Goal: Information Seeking & Learning: Find contact information

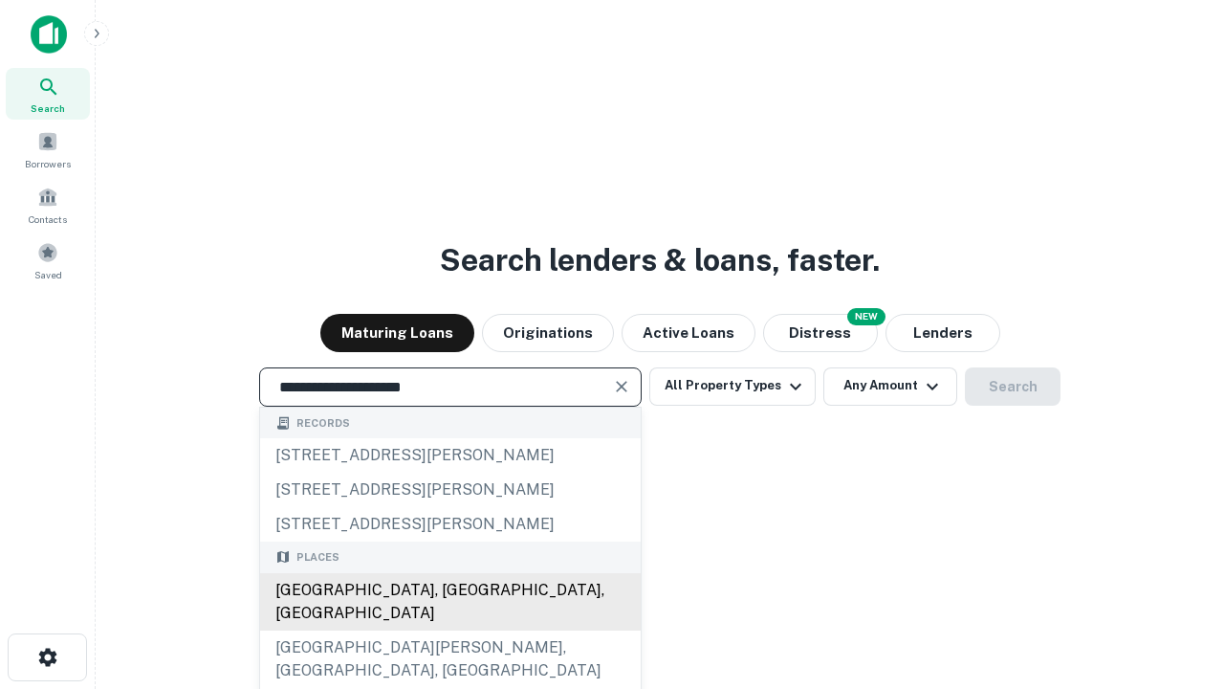
click at [450, 630] on div "[GEOGRAPHIC_DATA], [GEOGRAPHIC_DATA], [GEOGRAPHIC_DATA]" at bounding box center [450, 601] width 381 height 57
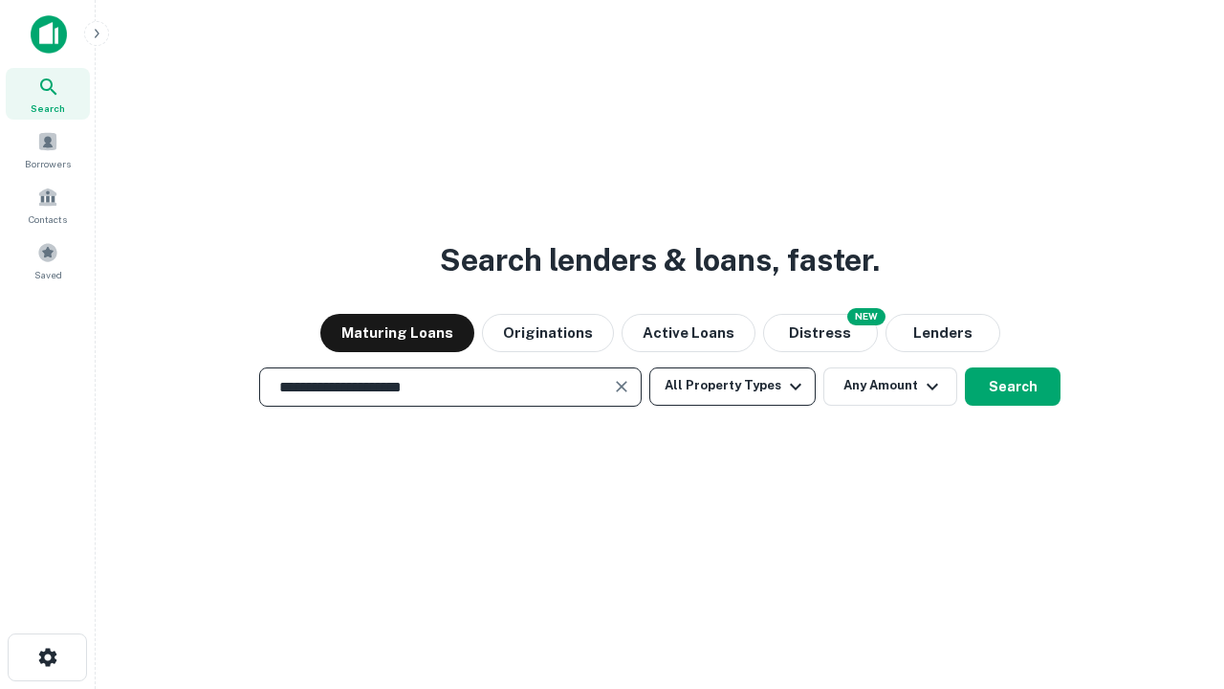
type input "**********"
click at [733, 385] on button "All Property Types" at bounding box center [732, 386] width 166 height 38
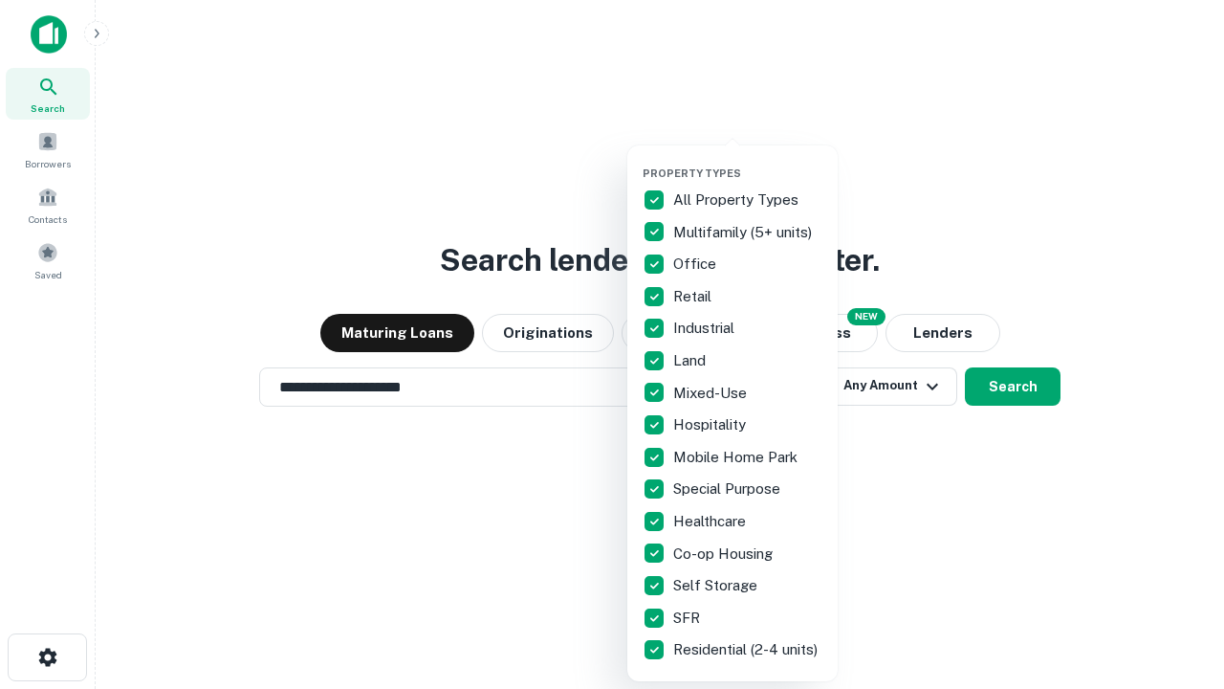
click at [748, 161] on button "button" at bounding box center [748, 161] width 210 height 1
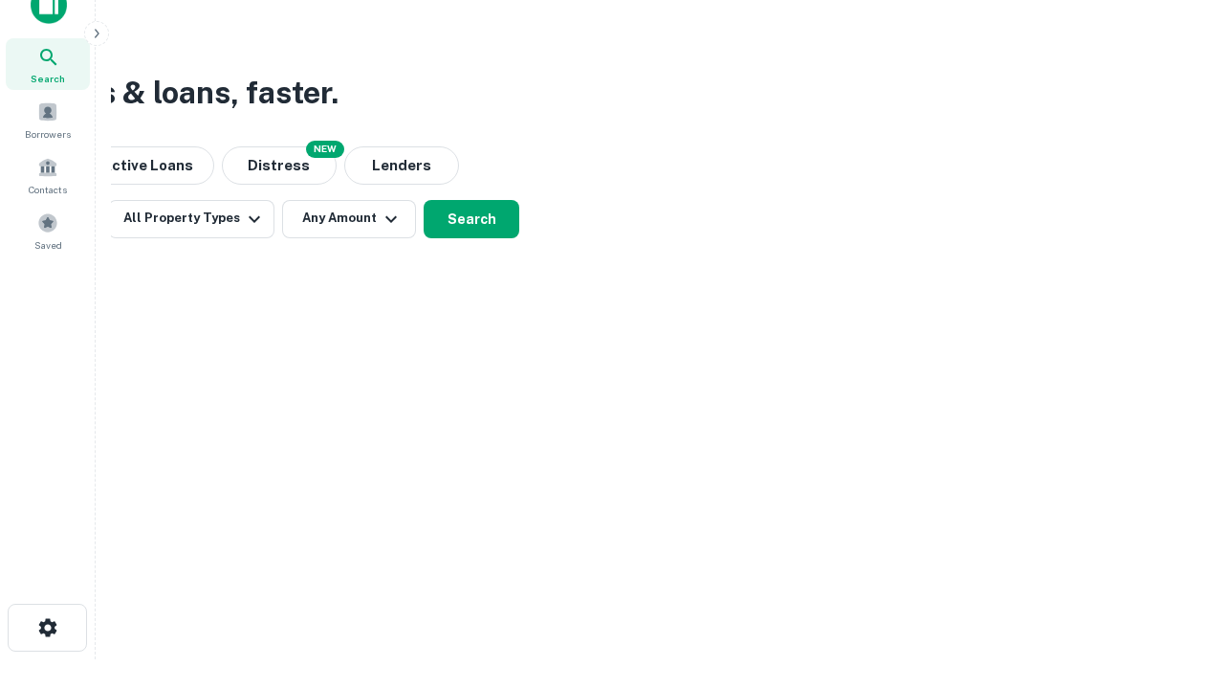
scroll to position [31, 0]
click at [349, 217] on button "Any Amount" at bounding box center [349, 218] width 134 height 38
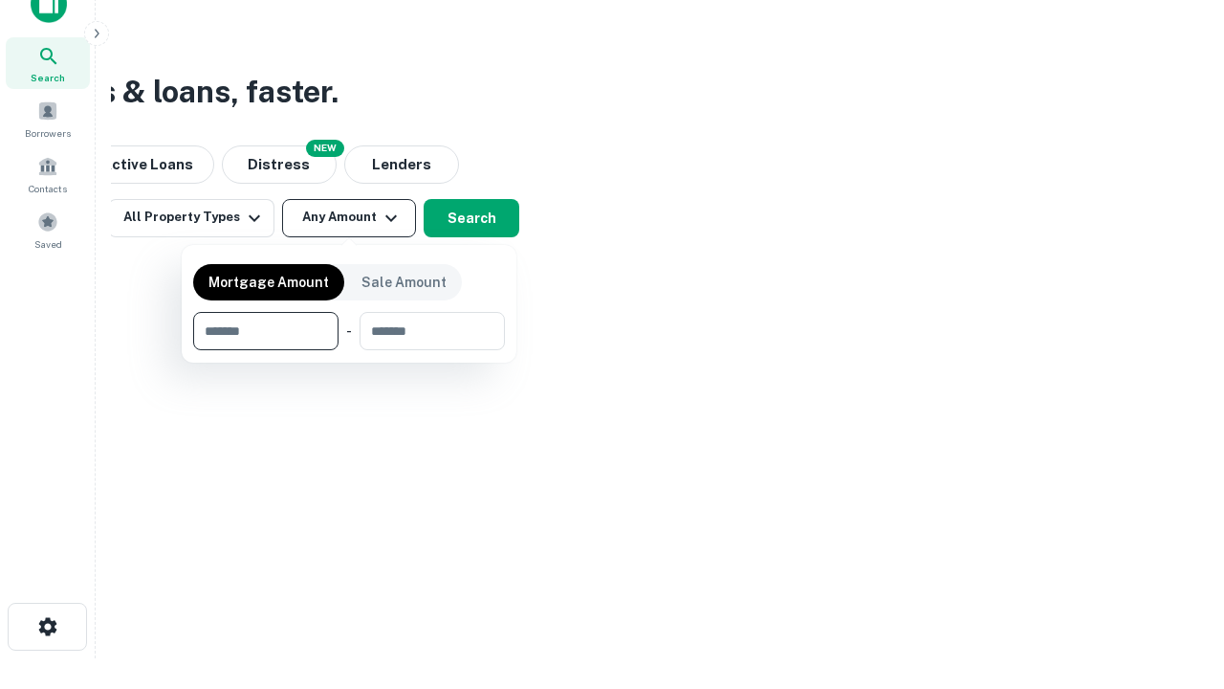
type input "*******"
click at [349, 350] on button "button" at bounding box center [349, 350] width 312 height 1
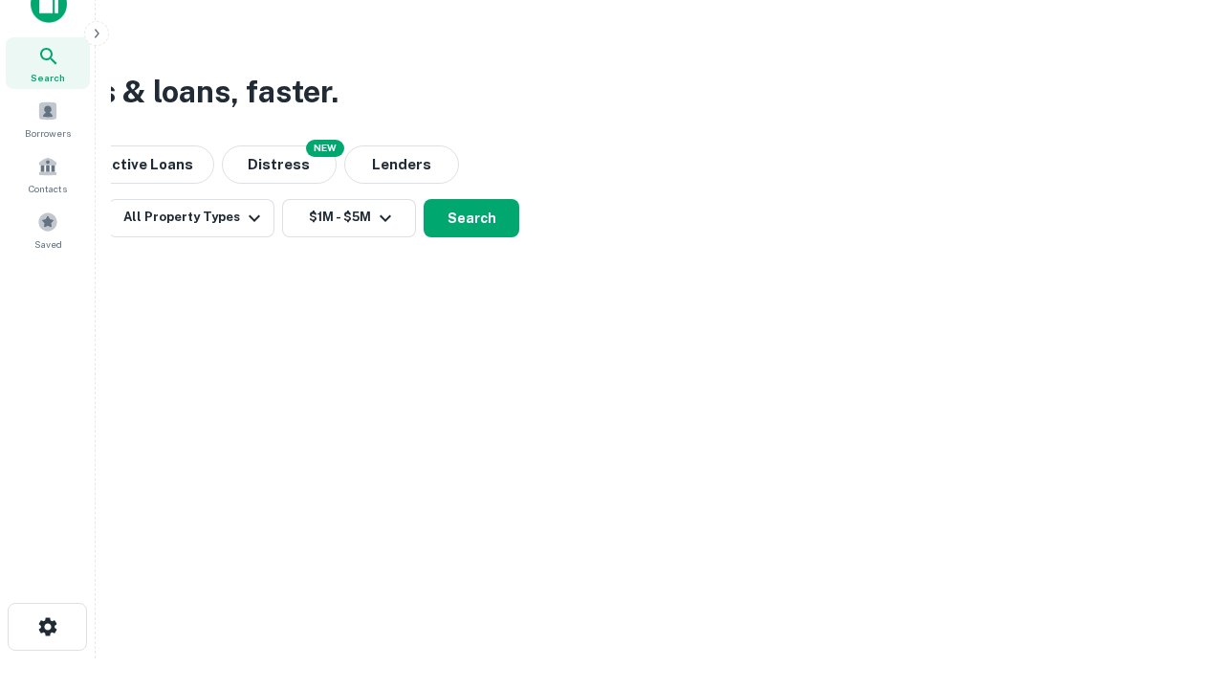
scroll to position [11, 353]
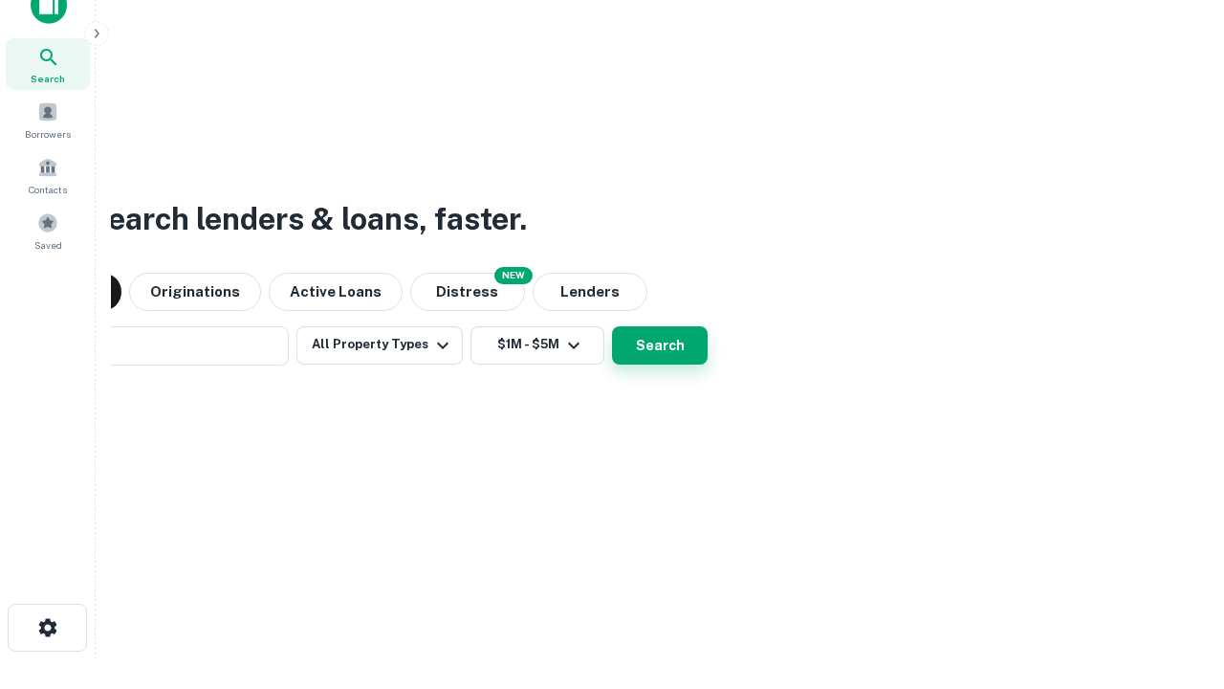
click at [612, 326] on button "Search" at bounding box center [660, 345] width 96 height 38
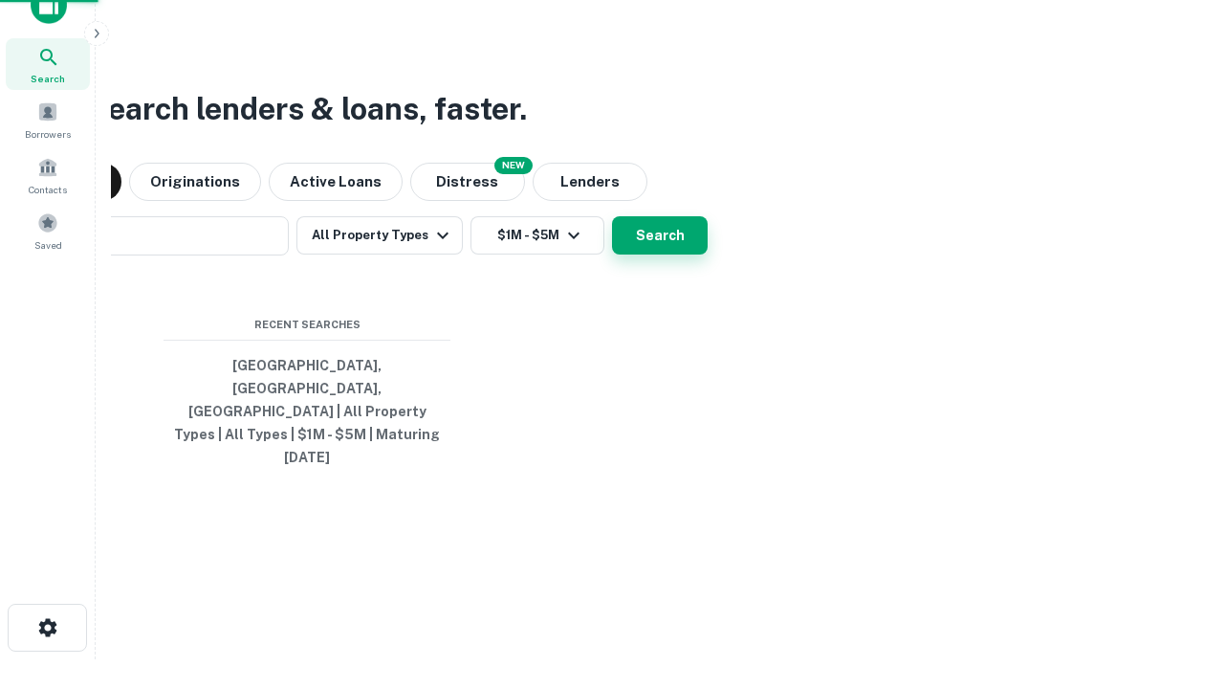
scroll to position [51, 541]
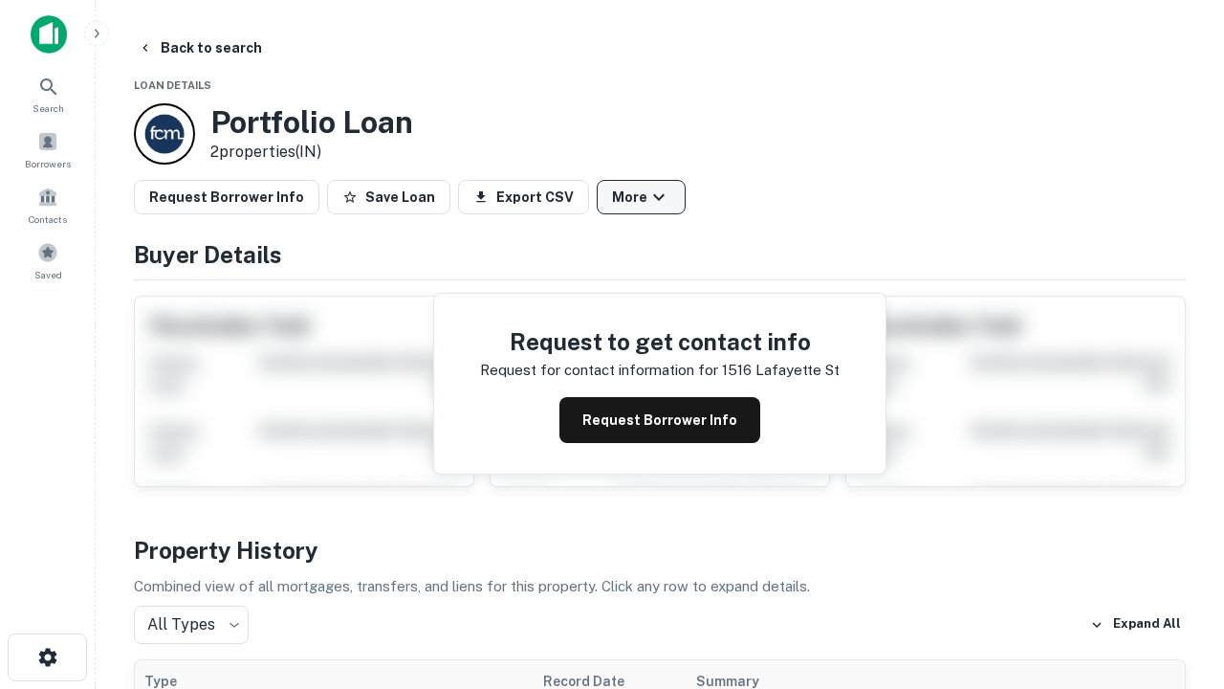
click at [641, 197] on button "More" at bounding box center [641, 197] width 89 height 34
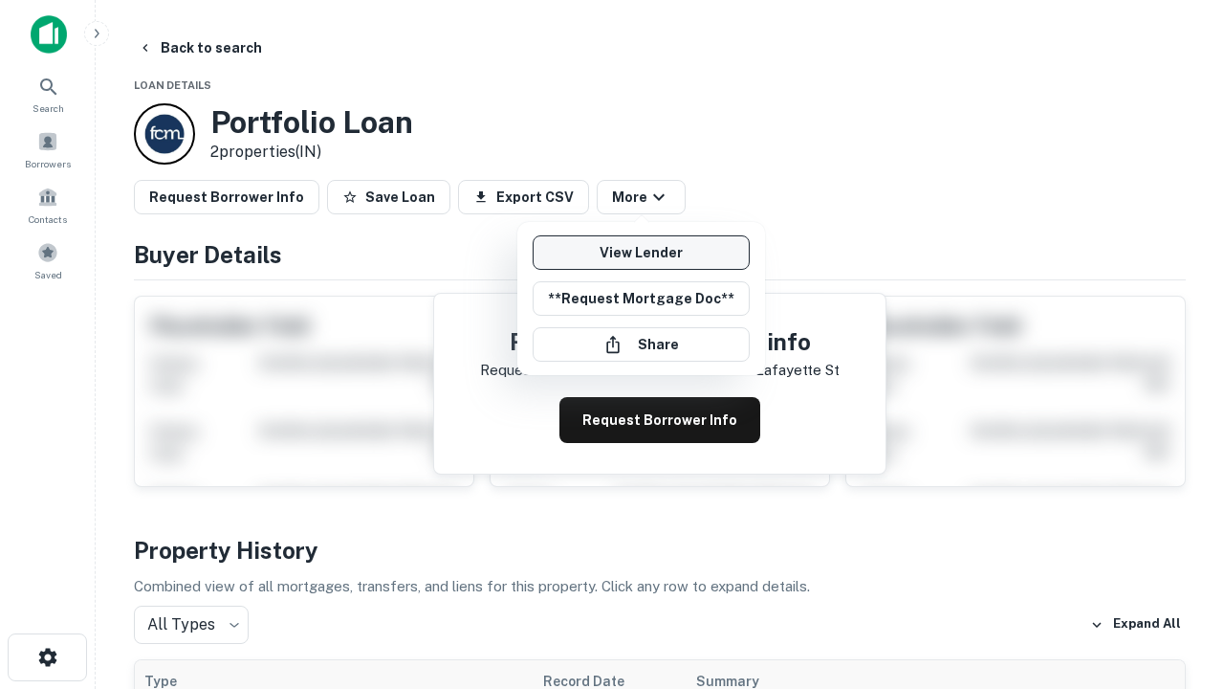
click at [641, 253] on link "View Lender" at bounding box center [641, 252] width 217 height 34
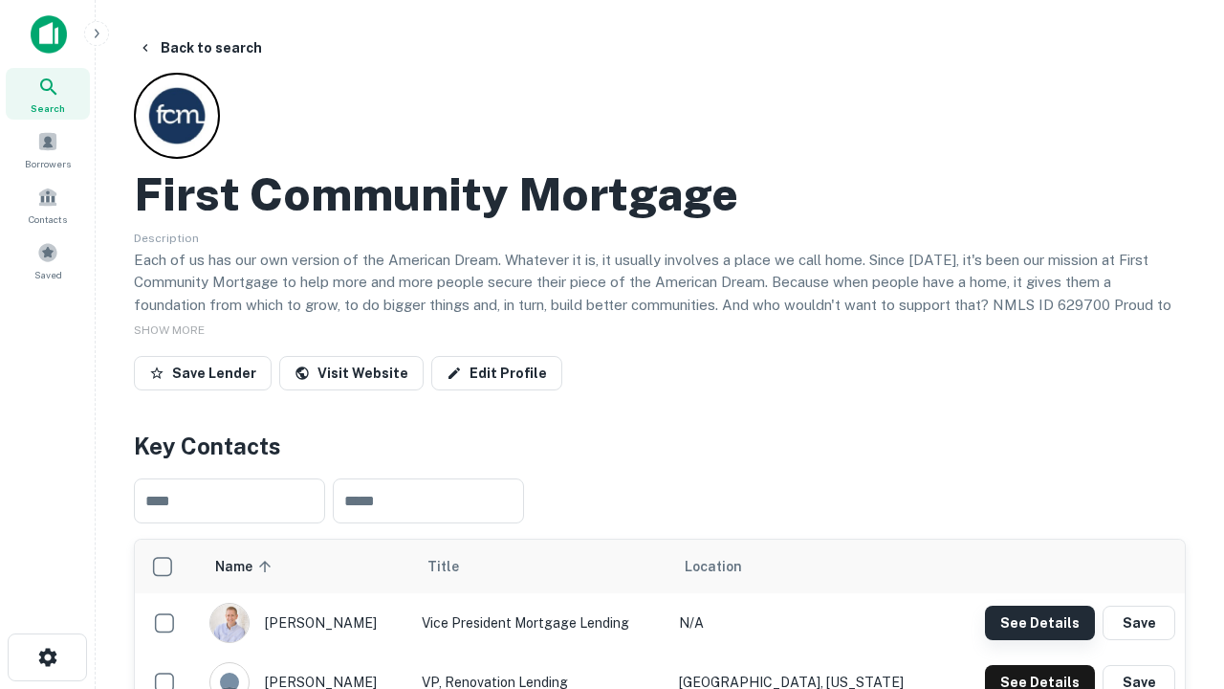
click at [1040, 622] on button "See Details" at bounding box center [1040, 622] width 110 height 34
click at [47, 657] on icon "button" at bounding box center [47, 657] width 23 height 23
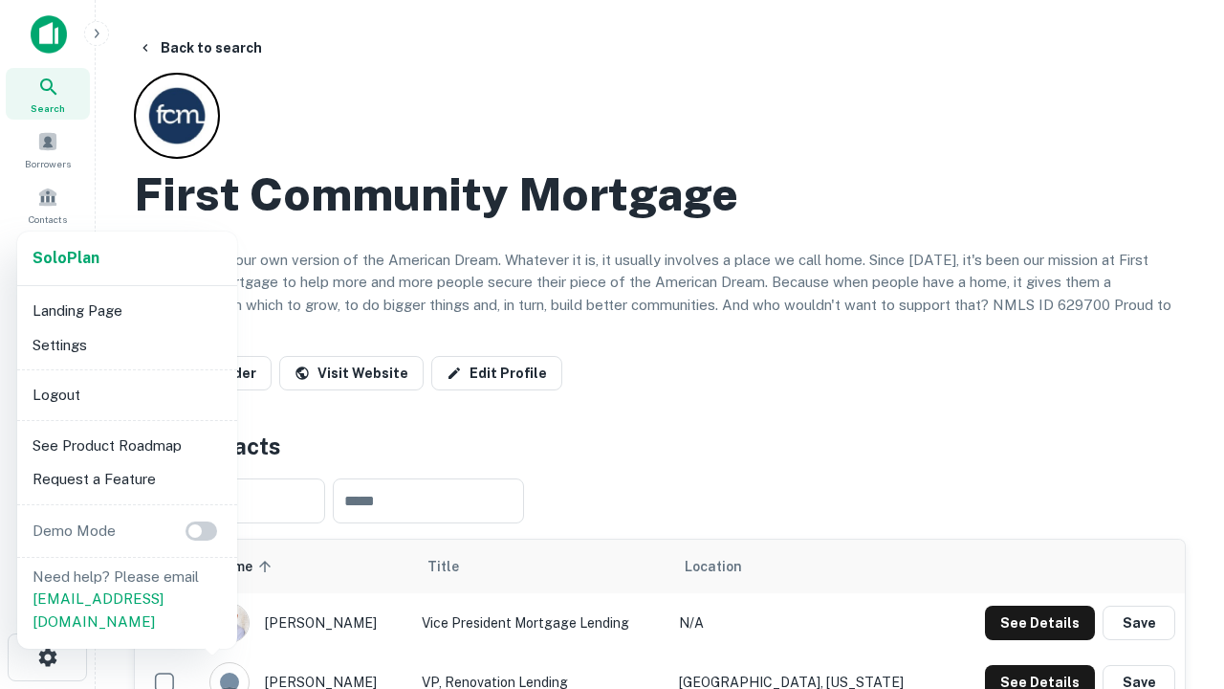
click at [126, 394] on li "Logout" at bounding box center [127, 395] width 205 height 34
